Goal: Information Seeking & Learning: Learn about a topic

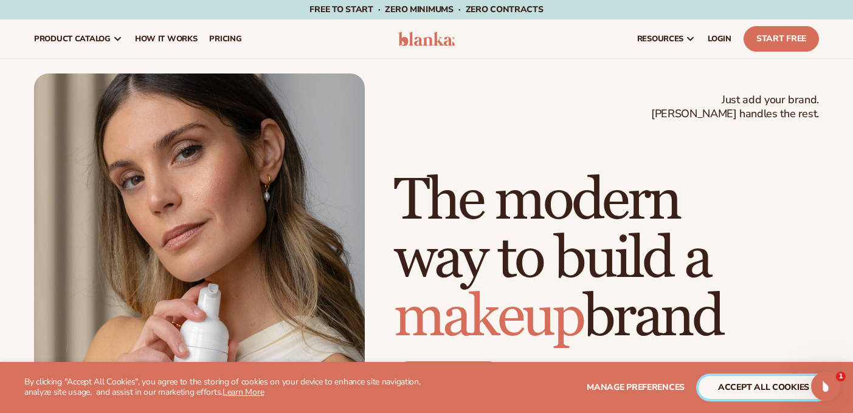
click at [745, 396] on button "accept all cookies" at bounding box center [763, 387] width 130 height 23
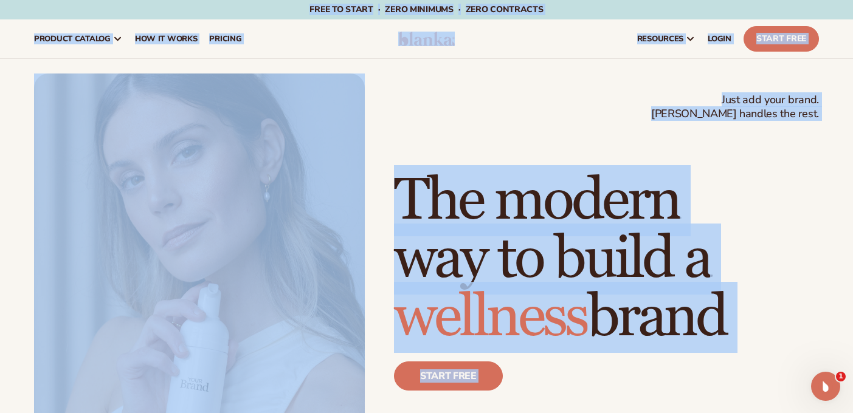
drag, startPoint x: 720, startPoint y: 317, endPoint x: 610, endPoint y: 368, distance: 121.3
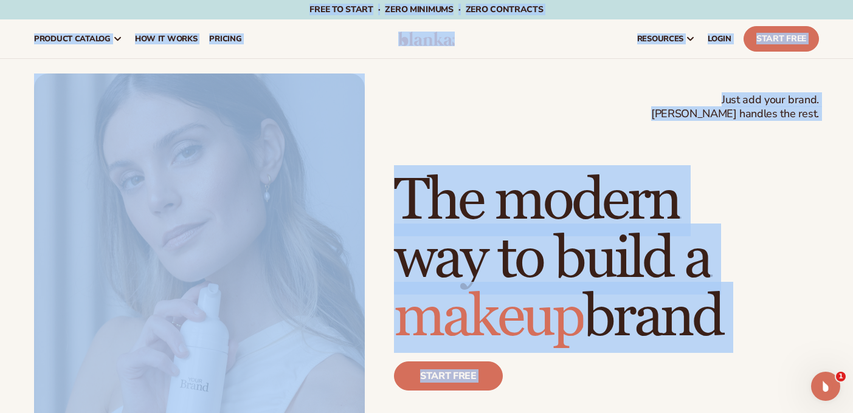
click at [610, 368] on div "Start free" at bounding box center [606, 381] width 425 height 68
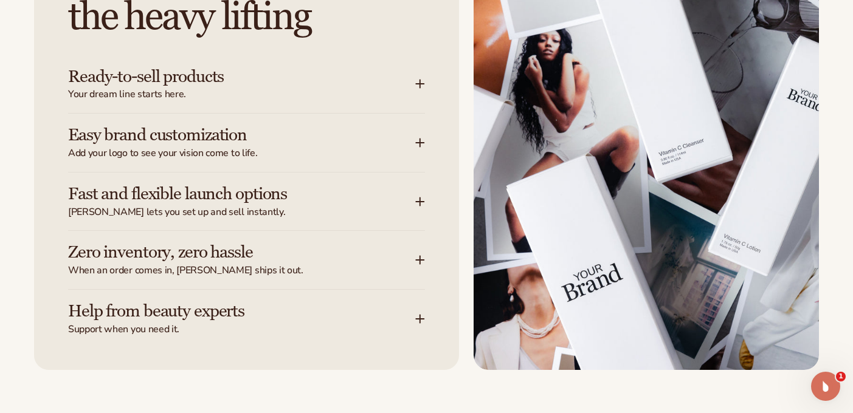
scroll to position [1590, 0]
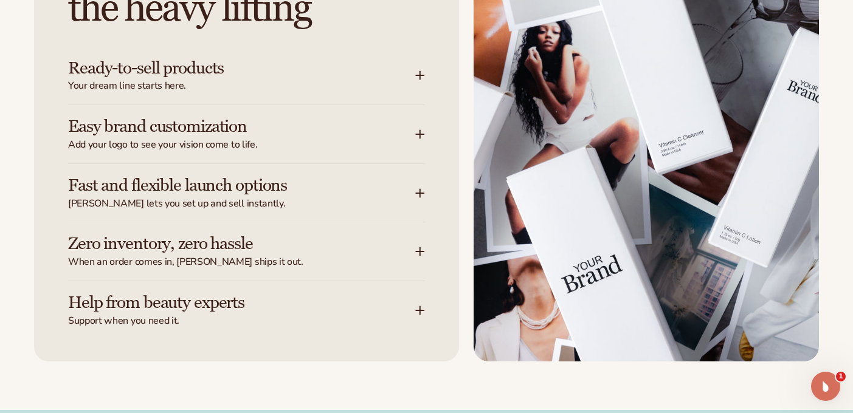
click at [422, 80] on icon at bounding box center [420, 76] width 10 height 10
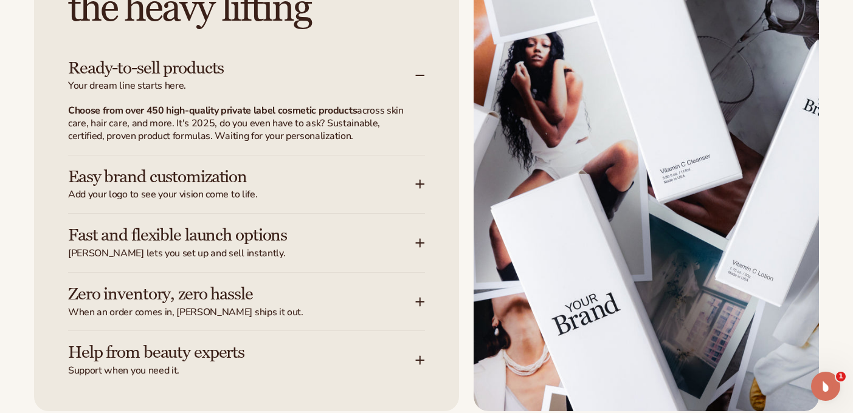
click at [420, 187] on icon at bounding box center [420, 185] width 0 height 8
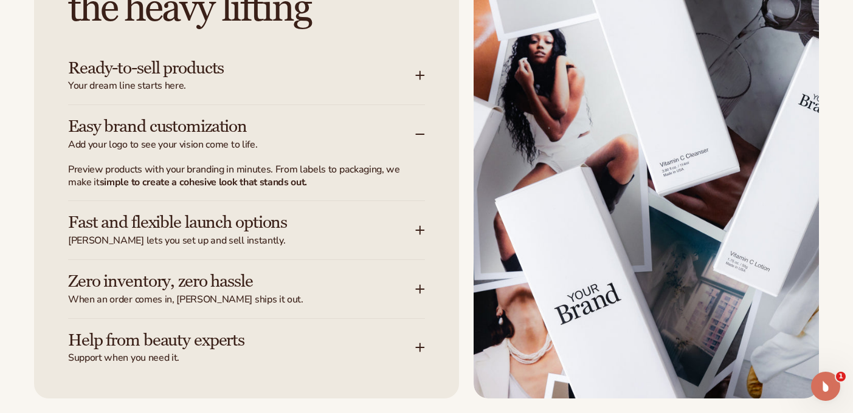
click at [421, 243] on div "Fast and flexible launch options Blanka lets you set up and sell instantly." at bounding box center [246, 230] width 357 height 58
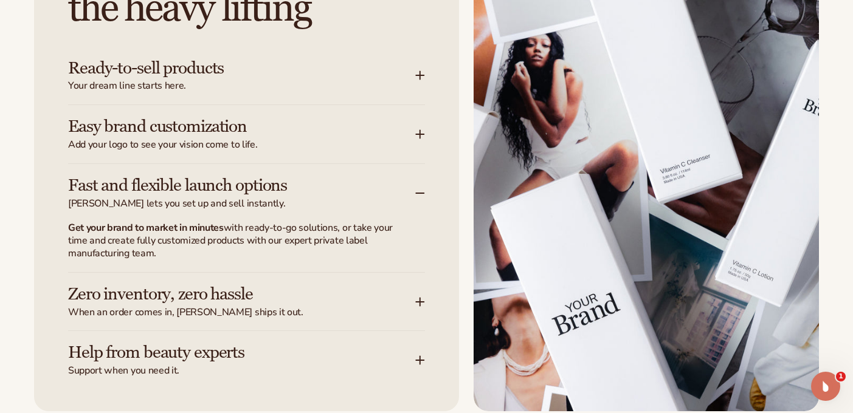
click at [416, 319] on div "Zero inventory, zero hassle When an order comes in, Blanka ships it out." at bounding box center [246, 302] width 357 height 58
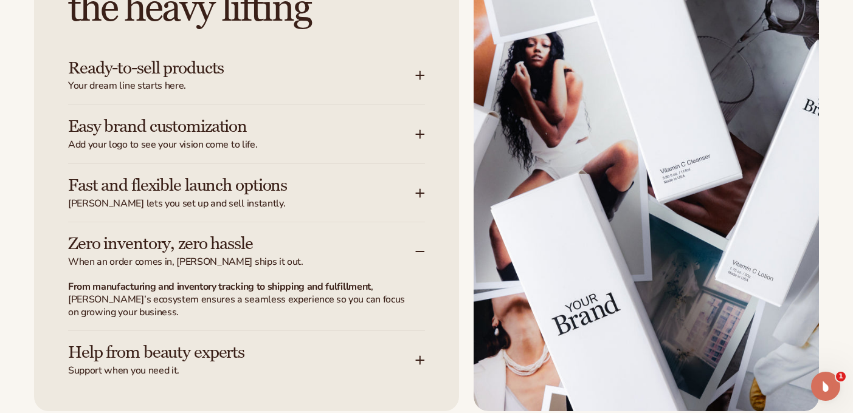
click at [418, 354] on div "Help from beauty experts Support when you need it." at bounding box center [246, 354] width 357 height 46
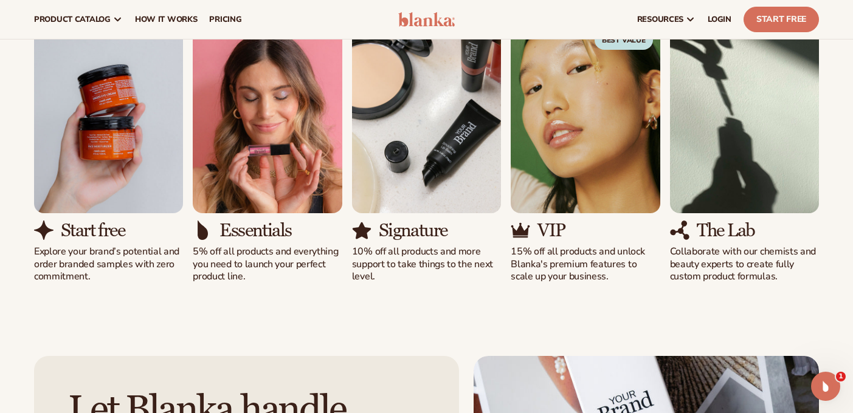
scroll to position [1146, 0]
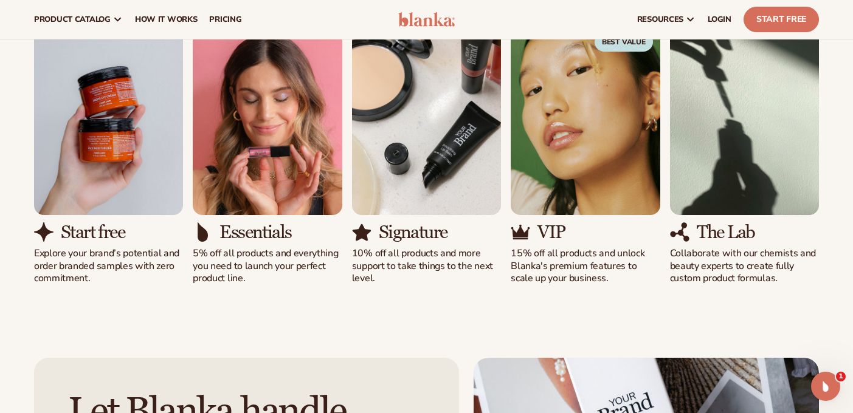
click at [188, 165] on div "Start free Explore your brand’s potential and order branded samples with zero c…" at bounding box center [426, 155] width 785 height 261
click at [420, 265] on div "Start free Explore your brand’s potential and order branded samples with zero c…" at bounding box center [426, 155] width 785 height 261
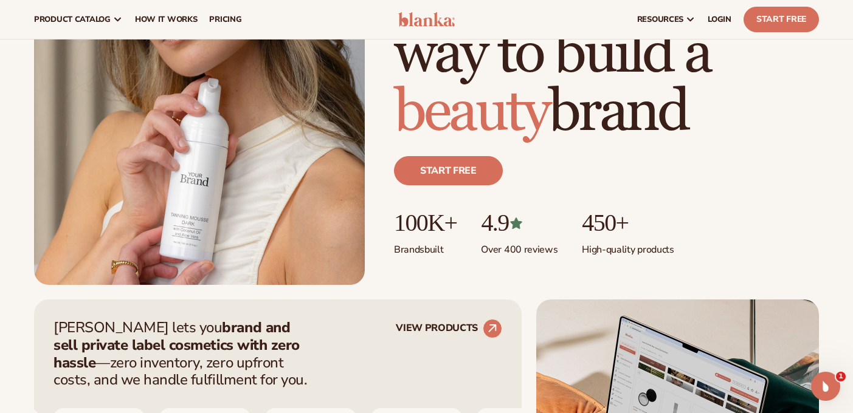
scroll to position [0, 0]
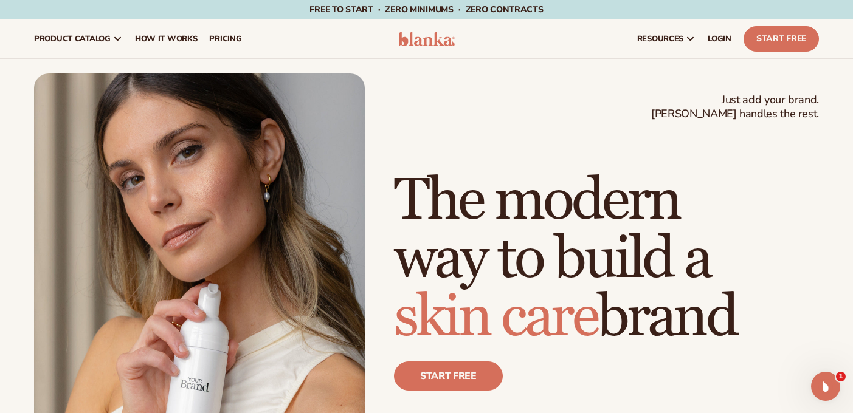
click at [431, 41] on img at bounding box center [426, 39] width 57 height 15
click at [753, 336] on h1 "The modern way to build a skin care brand" at bounding box center [606, 259] width 425 height 175
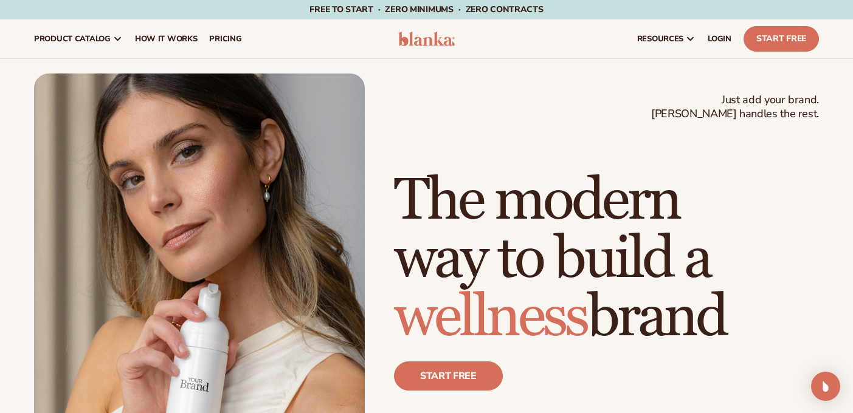
click at [749, 326] on h1 "The modern way to build a wellness brand" at bounding box center [606, 259] width 425 height 175
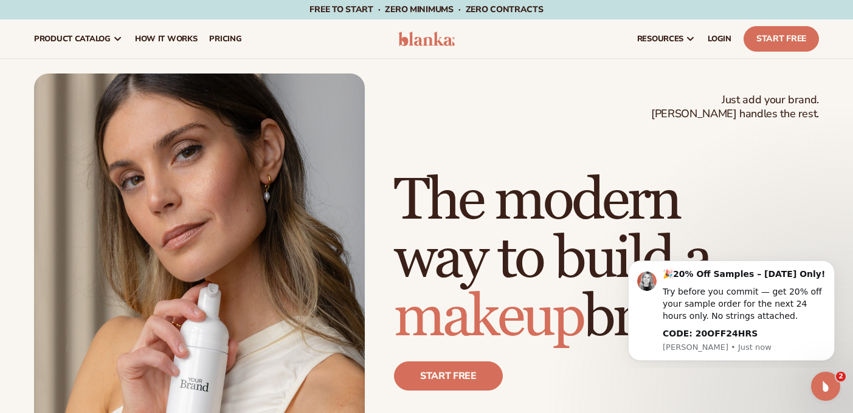
drag, startPoint x: 745, startPoint y: 323, endPoint x: 393, endPoint y: 195, distance: 374.4
click at [394, 195] on h1 "The modern way to build a makeup brand" at bounding box center [606, 259] width 425 height 175
click at [638, 140] on div "Just add your brand. Blanka handles the rest. beauty,skin care,wellness,makeup …" at bounding box center [426, 282] width 785 height 417
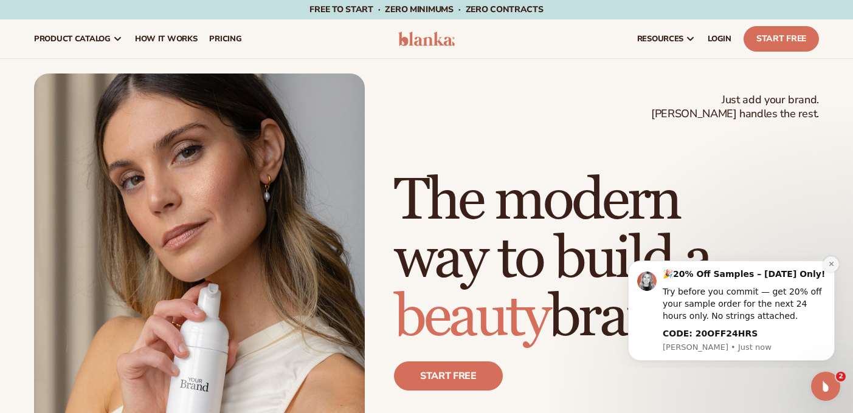
click at [829, 264] on icon "Dismiss notification" at bounding box center [831, 264] width 7 height 7
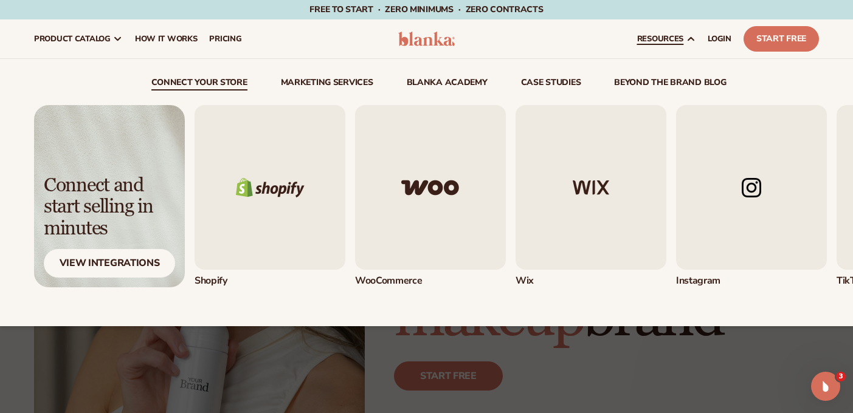
click at [245, 201] on img "1 / 5" at bounding box center [270, 187] width 151 height 165
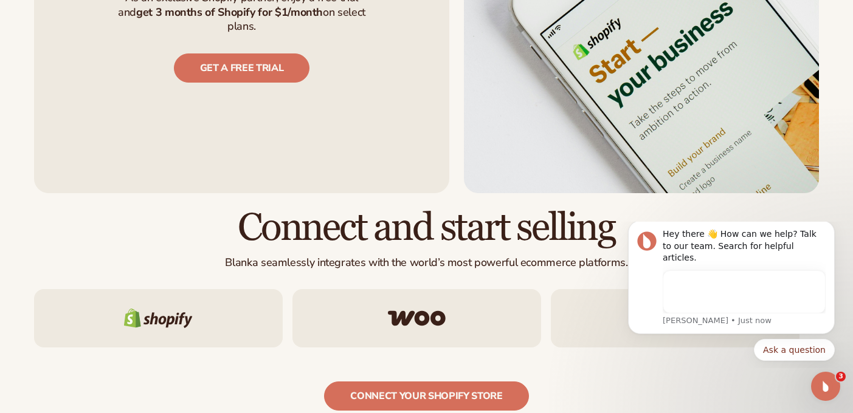
scroll to position [1058, 0]
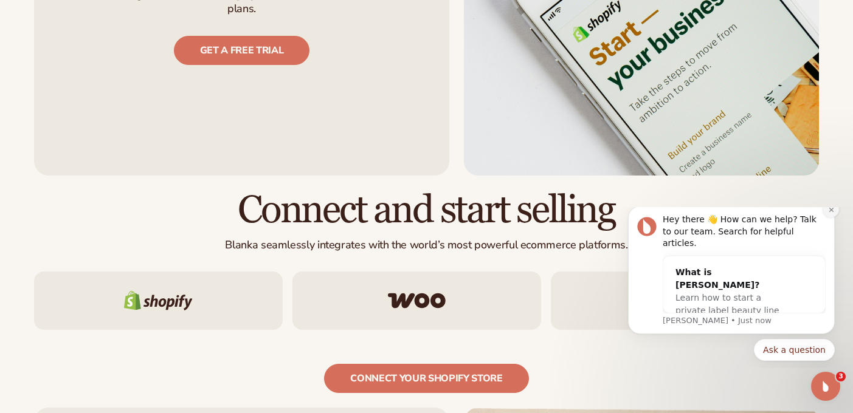
click at [830, 213] on icon "Dismiss notification" at bounding box center [831, 210] width 7 height 7
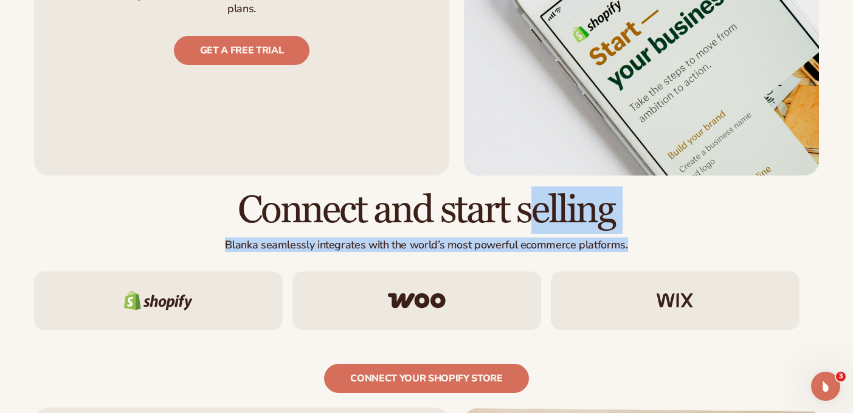
drag, startPoint x: 652, startPoint y: 170, endPoint x: 239, endPoint y: 133, distance: 414.4
click at [239, 190] on div "Connect and start selling Blanka seamlessly integrates with the world’s most po…" at bounding box center [426, 231] width 785 height 82
click at [239, 190] on h2 "Connect and start selling" at bounding box center [426, 210] width 785 height 41
drag, startPoint x: 239, startPoint y: 133, endPoint x: 690, endPoint y: 189, distance: 455.1
click at [690, 190] on div "Connect and start selling Blanka seamlessly integrates with the world’s most po…" at bounding box center [426, 231] width 785 height 82
